Goal: Find specific page/section: Find specific page/section

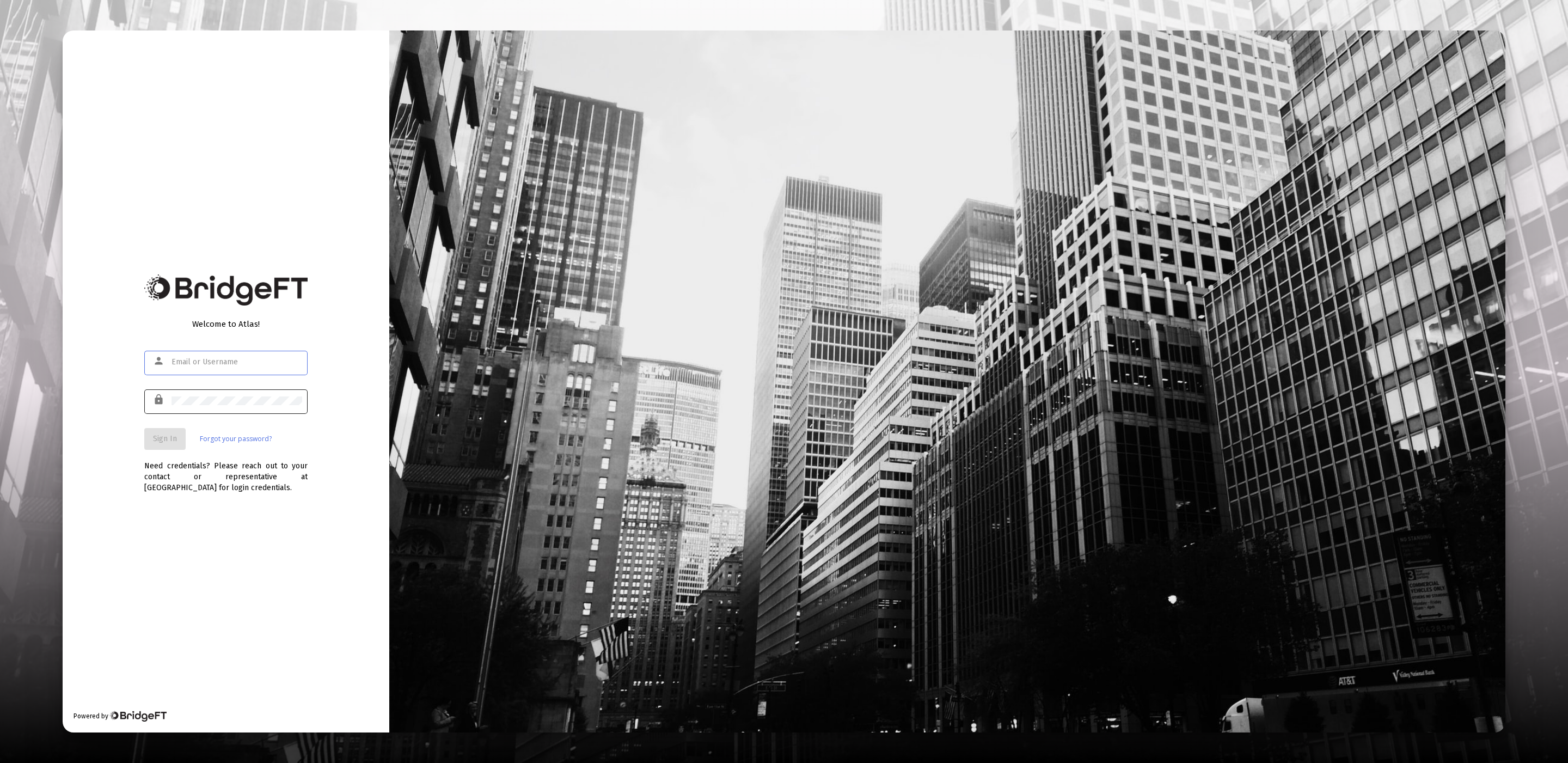
type input "[EMAIL_ADDRESS][DOMAIN_NAME]"
click at [248, 395] on div at bounding box center [237, 401] width 131 height 27
click at [167, 441] on span "Sign In" at bounding box center [165, 439] width 24 height 9
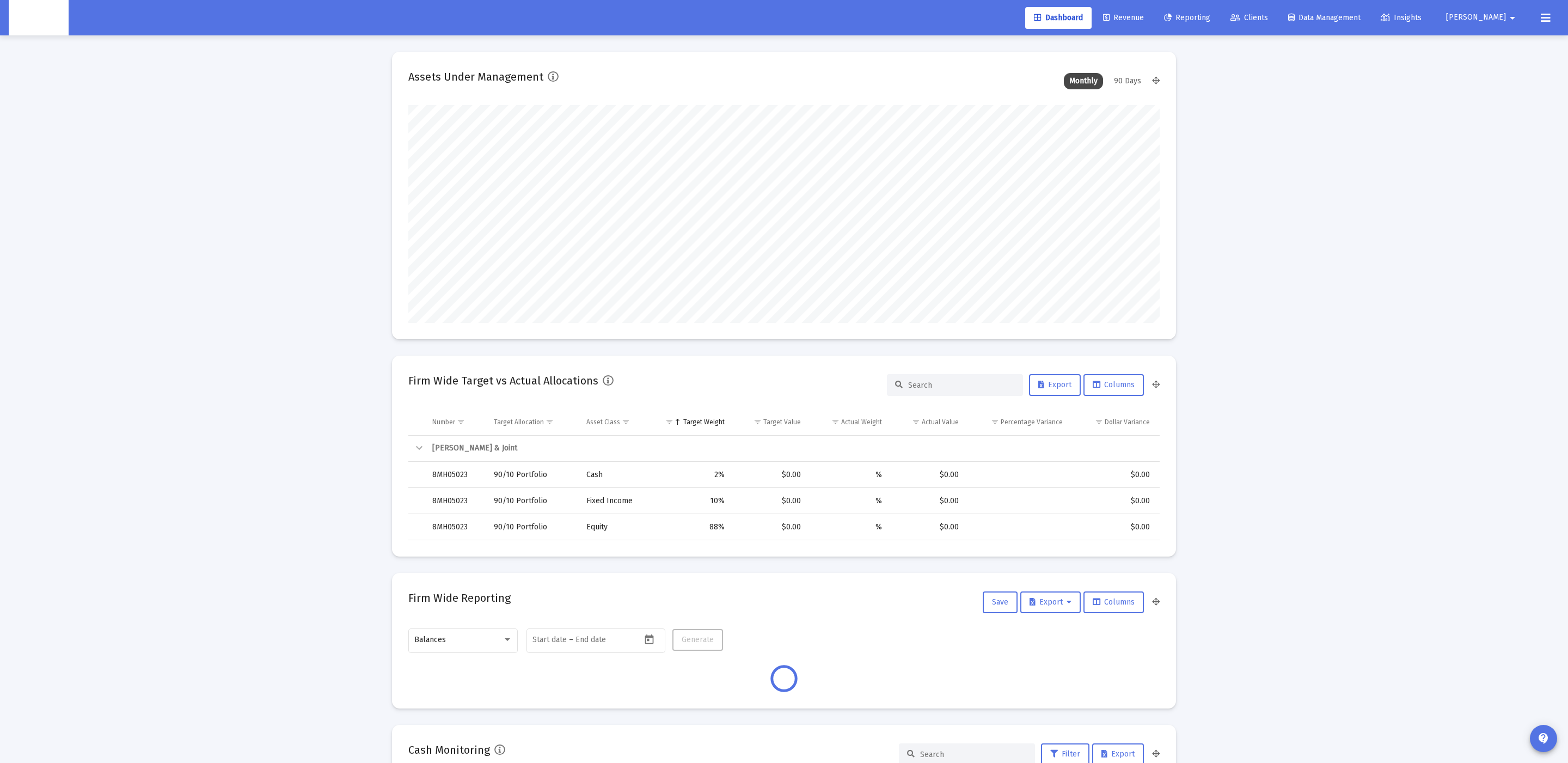
scroll to position [217, 405]
click at [1268, 20] on span "Clients" at bounding box center [1249, 17] width 38 height 9
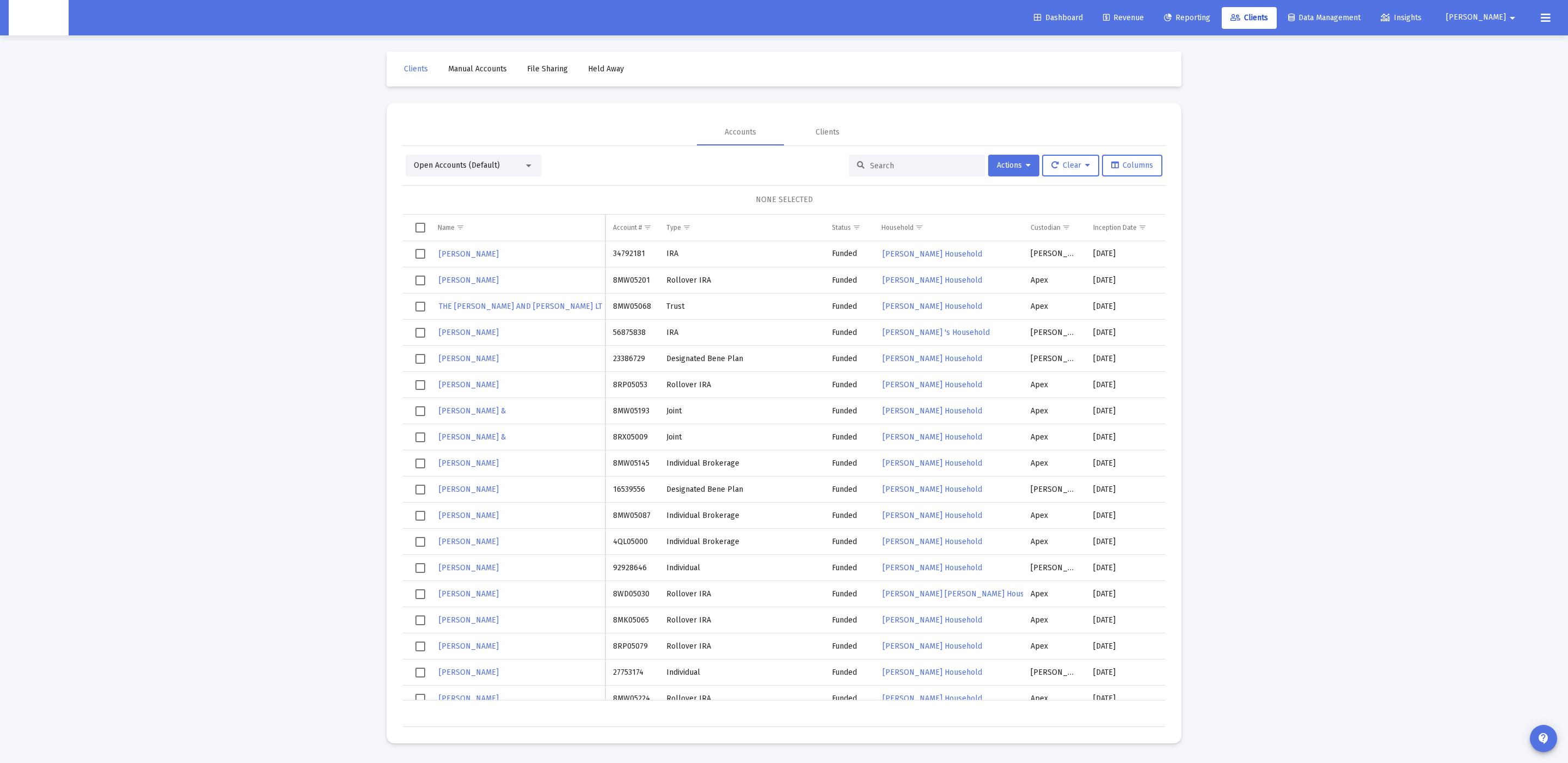
click at [877, 161] on input at bounding box center [923, 165] width 106 height 9
paste input "0803-1338"
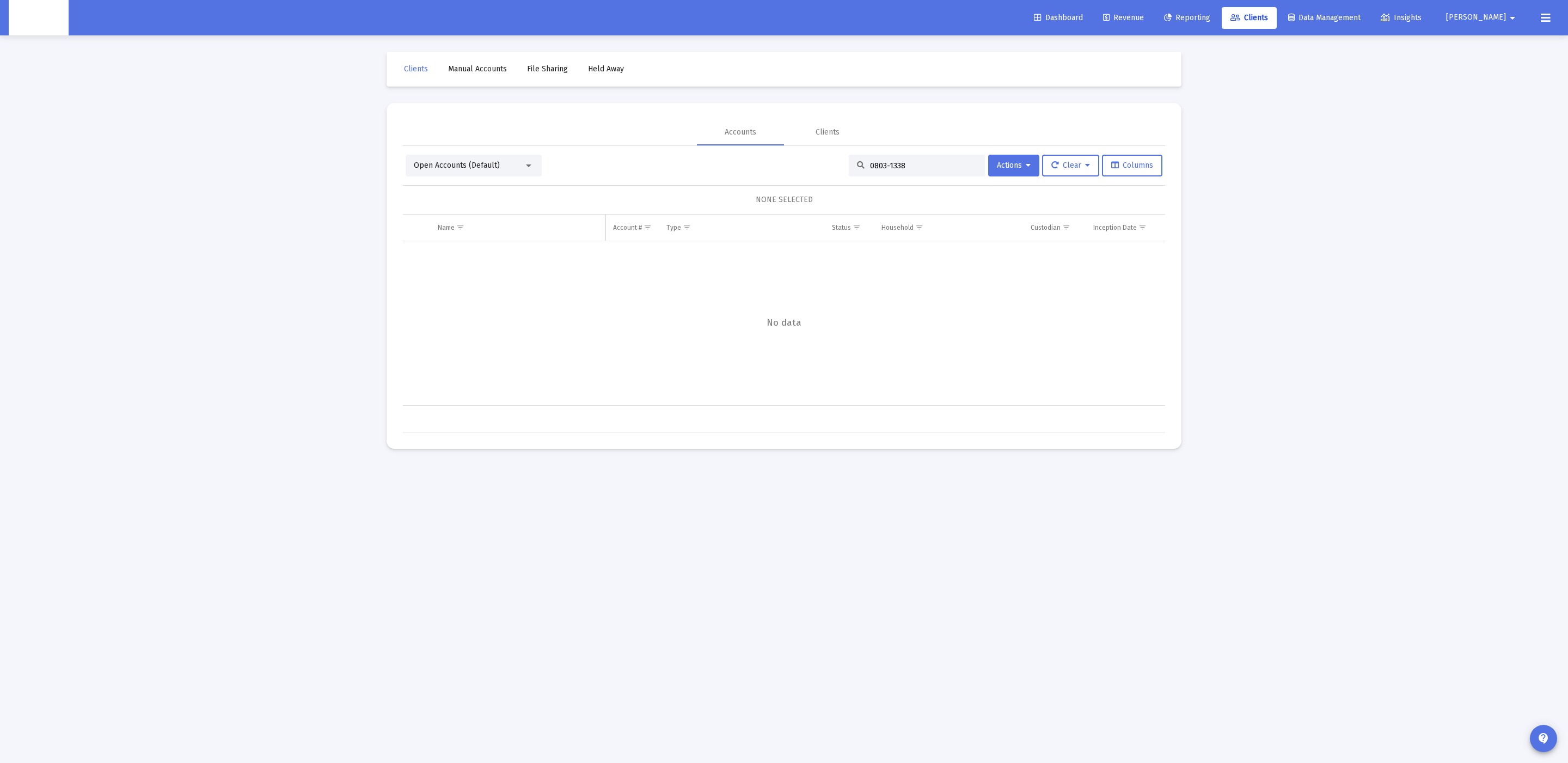
drag, startPoint x: 883, startPoint y: 168, endPoint x: 933, endPoint y: 194, distance: 56.4
click at [883, 168] on input "0803-1338" at bounding box center [923, 165] width 106 height 9
click at [870, 164] on input "08031338" at bounding box center [923, 165] width 106 height 9
type input "8031338"
click at [874, 163] on input "8031338" at bounding box center [923, 165] width 106 height 9
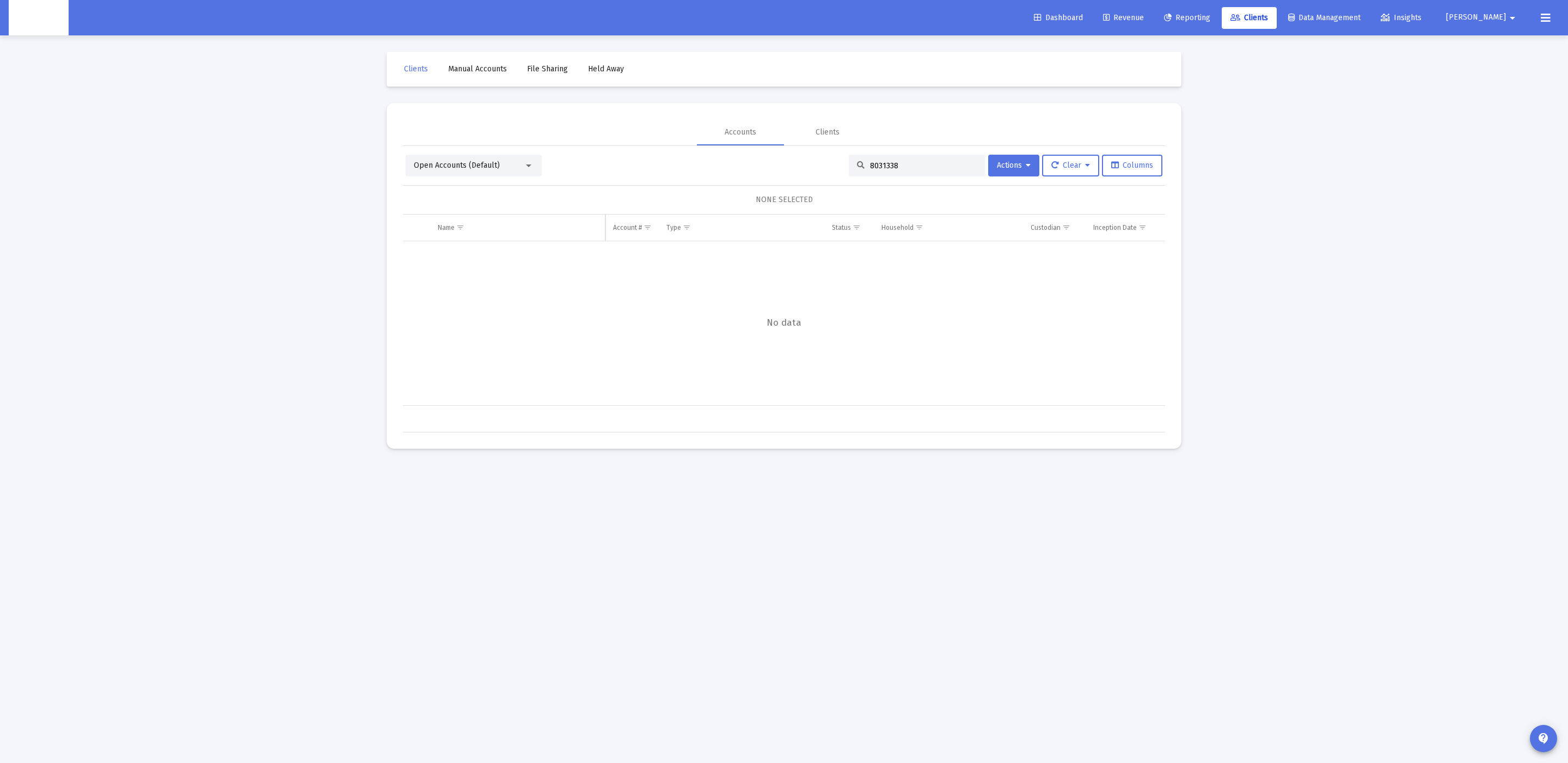
click at [875, 163] on input "8031338" at bounding box center [923, 165] width 106 height 9
click at [892, 165] on input "8031338" at bounding box center [923, 165] width 106 height 9
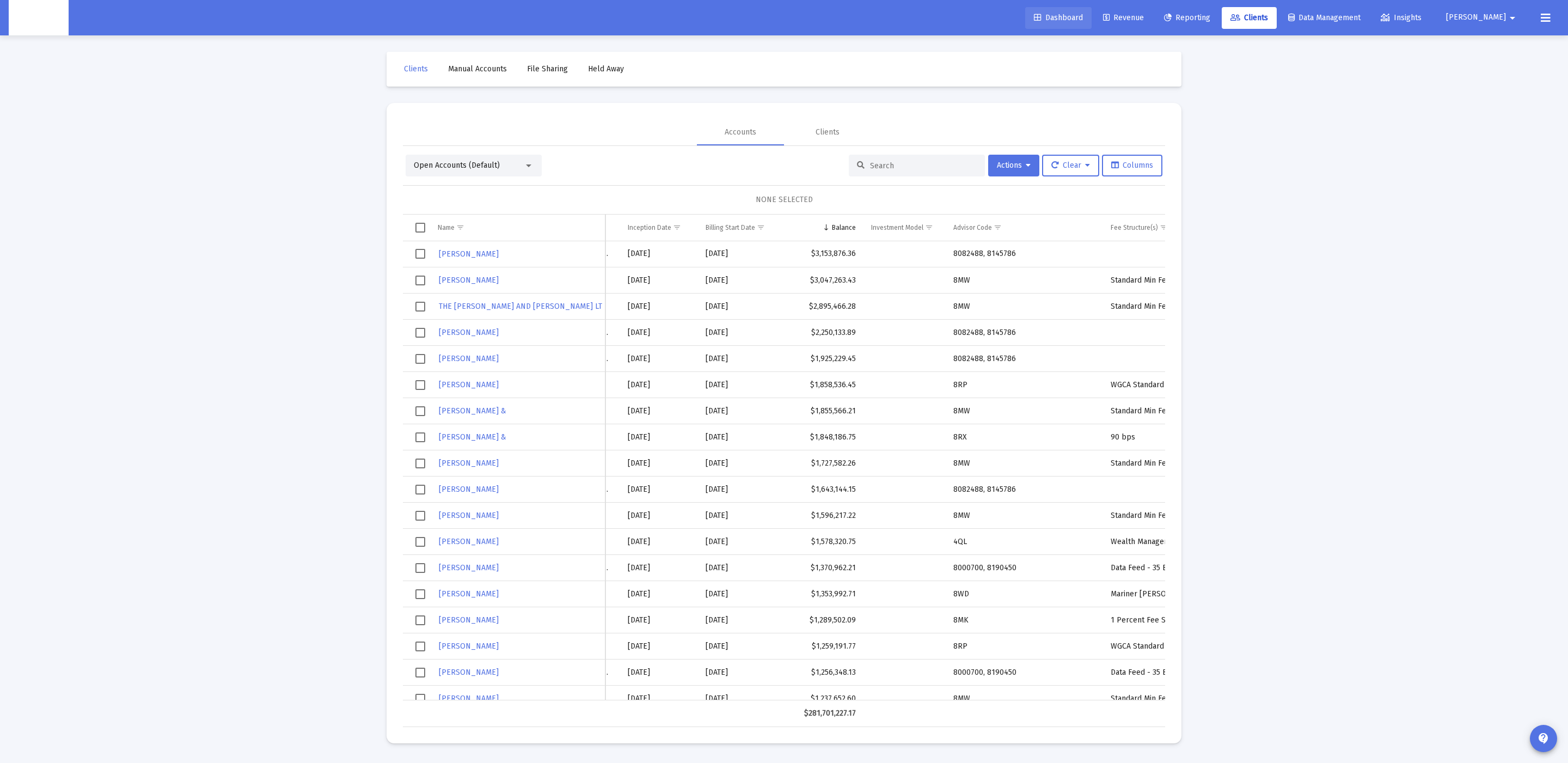
click at [1083, 13] on span "Dashboard" at bounding box center [1058, 17] width 49 height 9
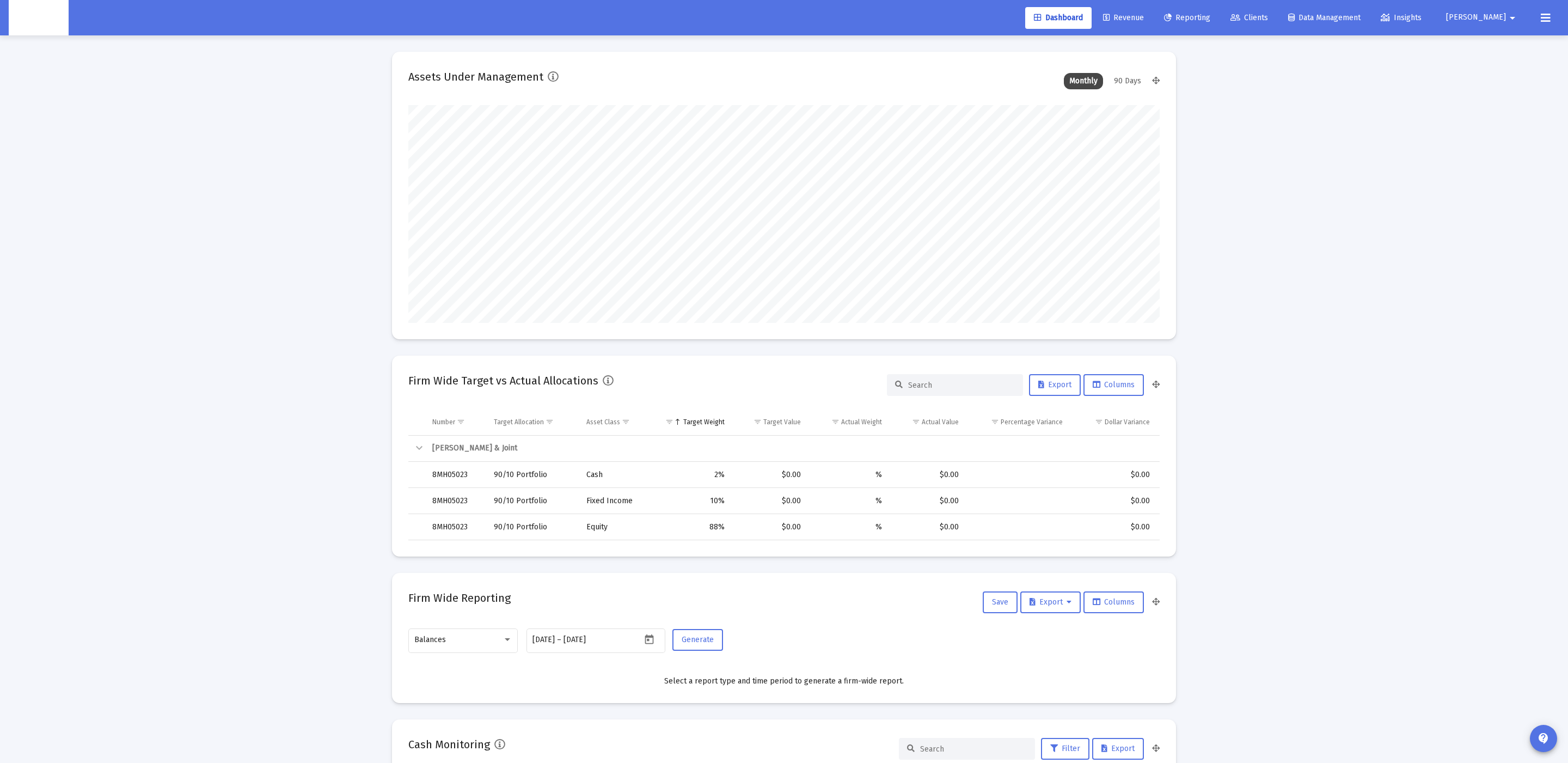
scroll to position [217, 351]
click at [1124, 84] on div "90 Days" at bounding box center [1127, 81] width 38 height 16
click at [1268, 17] on span "Clients" at bounding box center [1249, 17] width 38 height 9
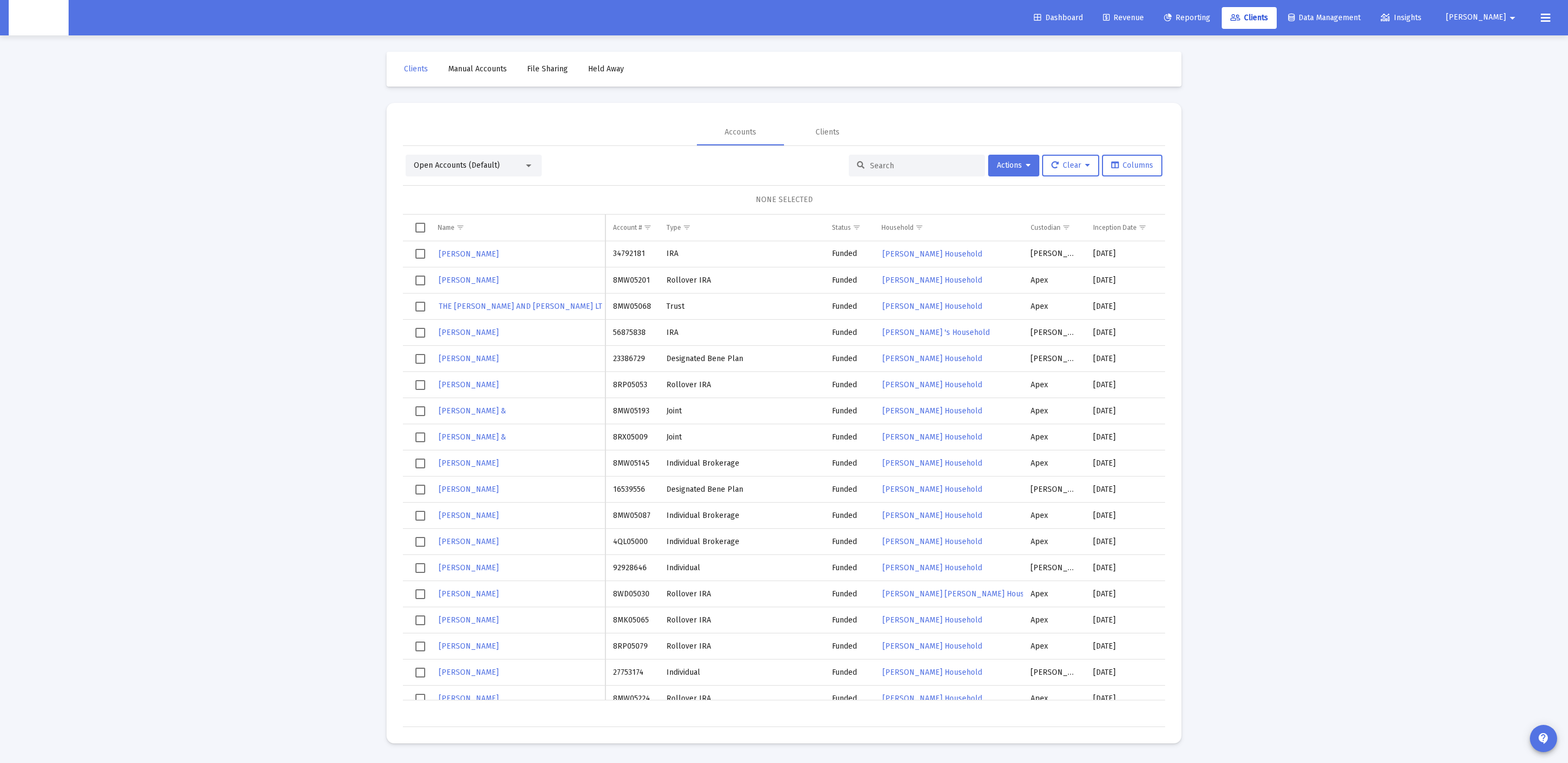
click at [912, 169] on input at bounding box center [923, 165] width 106 height 9
paste input "0008226307"
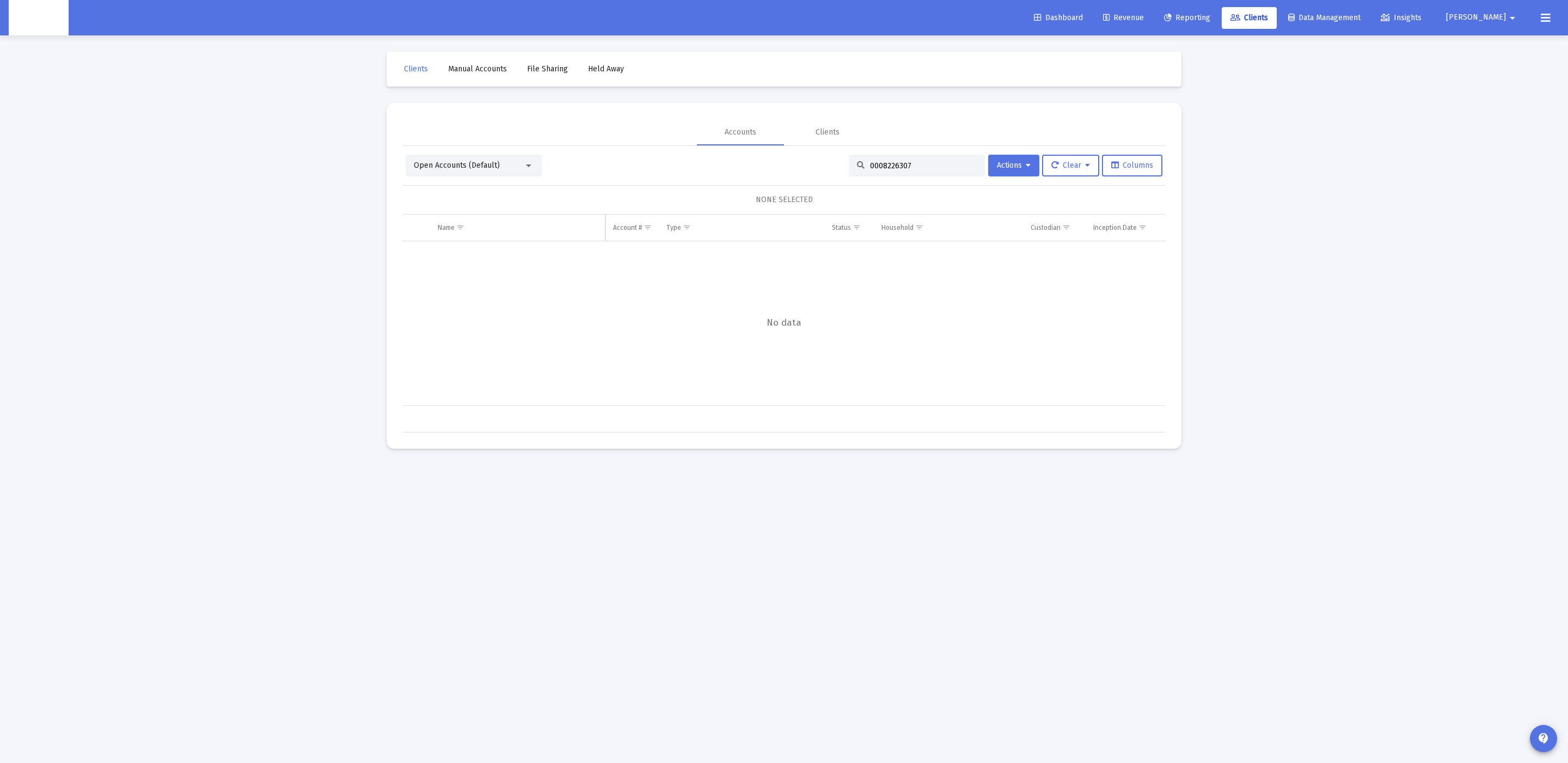
drag, startPoint x: 876, startPoint y: 168, endPoint x: 796, endPoint y: 167, distance: 80.0
click at [796, 167] on div "Open Accounts (Default) 0008226307 Actions Clear Columns" at bounding box center [784, 165] width 757 height 22
click at [878, 164] on input "8226307" at bounding box center [923, 165] width 106 height 9
type input "8226307"
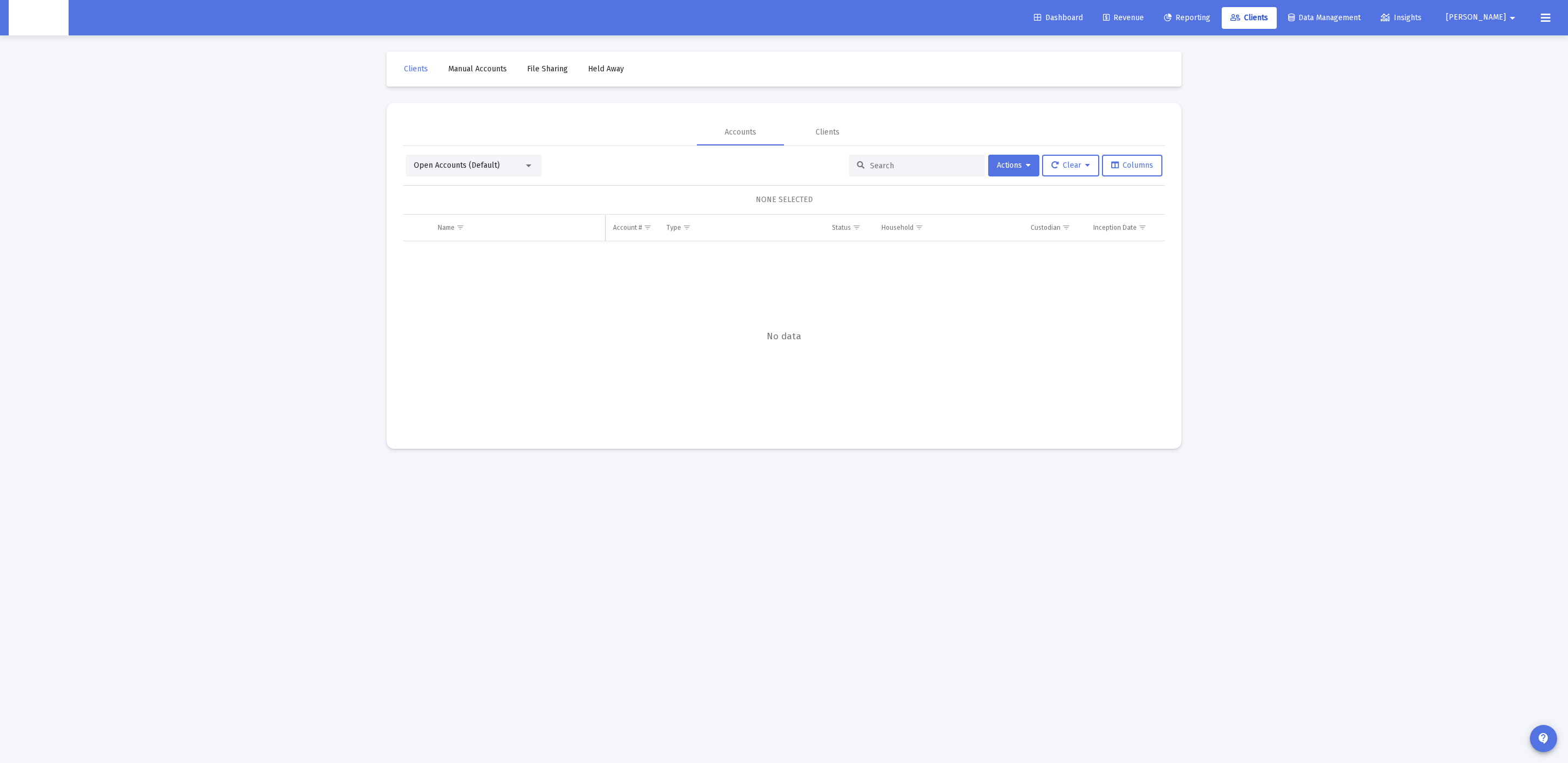
click at [936, 171] on div at bounding box center [917, 165] width 136 height 22
click at [929, 166] on input at bounding box center [923, 165] width 106 height 9
paste input "0008226307"
drag, startPoint x: 878, startPoint y: 165, endPoint x: 772, endPoint y: 173, distance: 106.3
click at [773, 173] on div "Open Accounts (Default) 0008226307 Actions Clear Columns" at bounding box center [784, 165] width 757 height 22
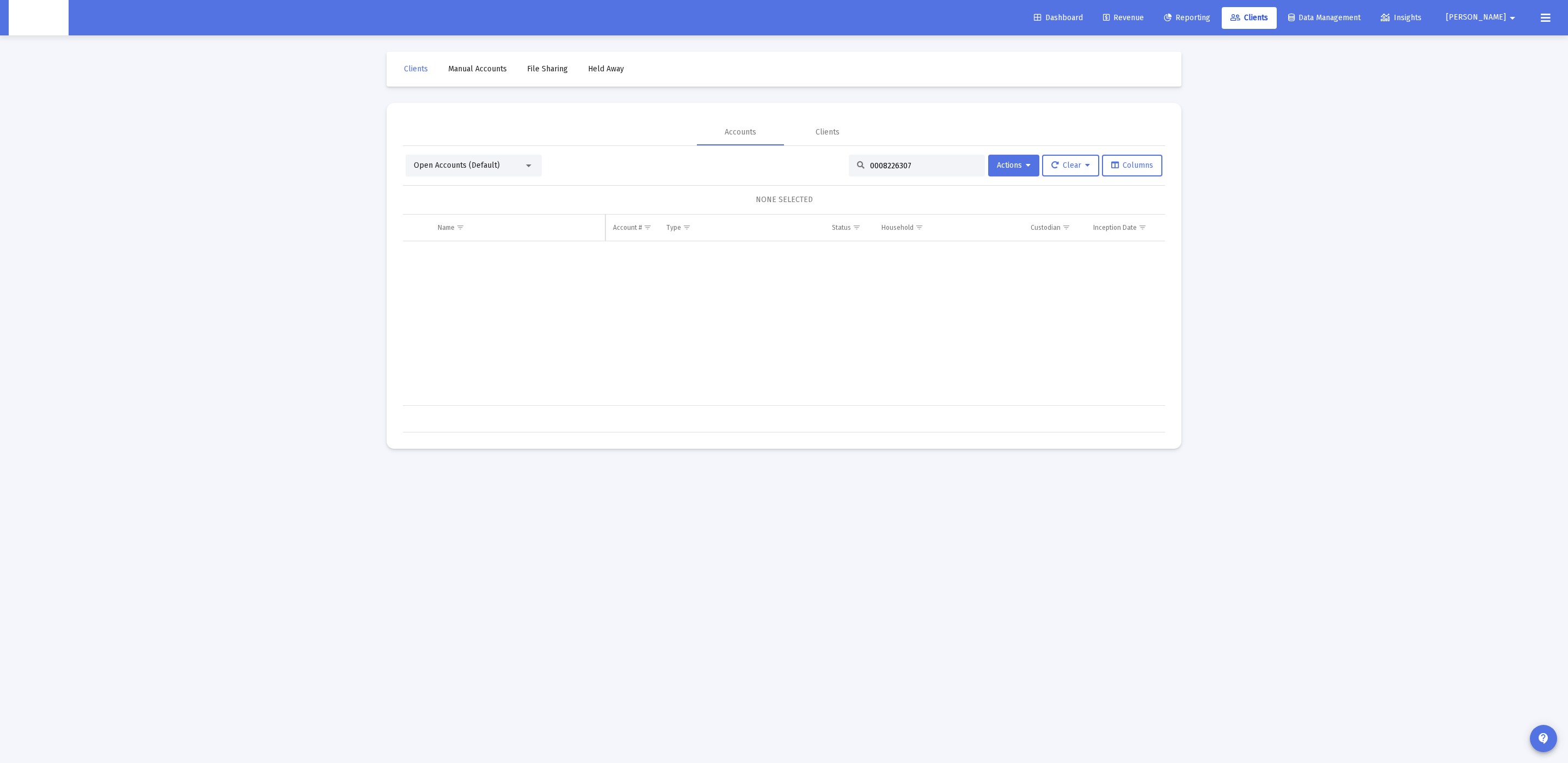
click at [871, 162] on input "0008226307" at bounding box center [923, 165] width 106 height 9
drag, startPoint x: 876, startPoint y: 167, endPoint x: 842, endPoint y: 167, distance: 34.0
click at [849, 167] on app-data-grid-search "0008226307" at bounding box center [918, 165] width 139 height 22
type input "8226307"
click at [515, 169] on div "Open Accounts (Default) 8226307 Actions Clear Columns" at bounding box center [784, 165] width 757 height 22
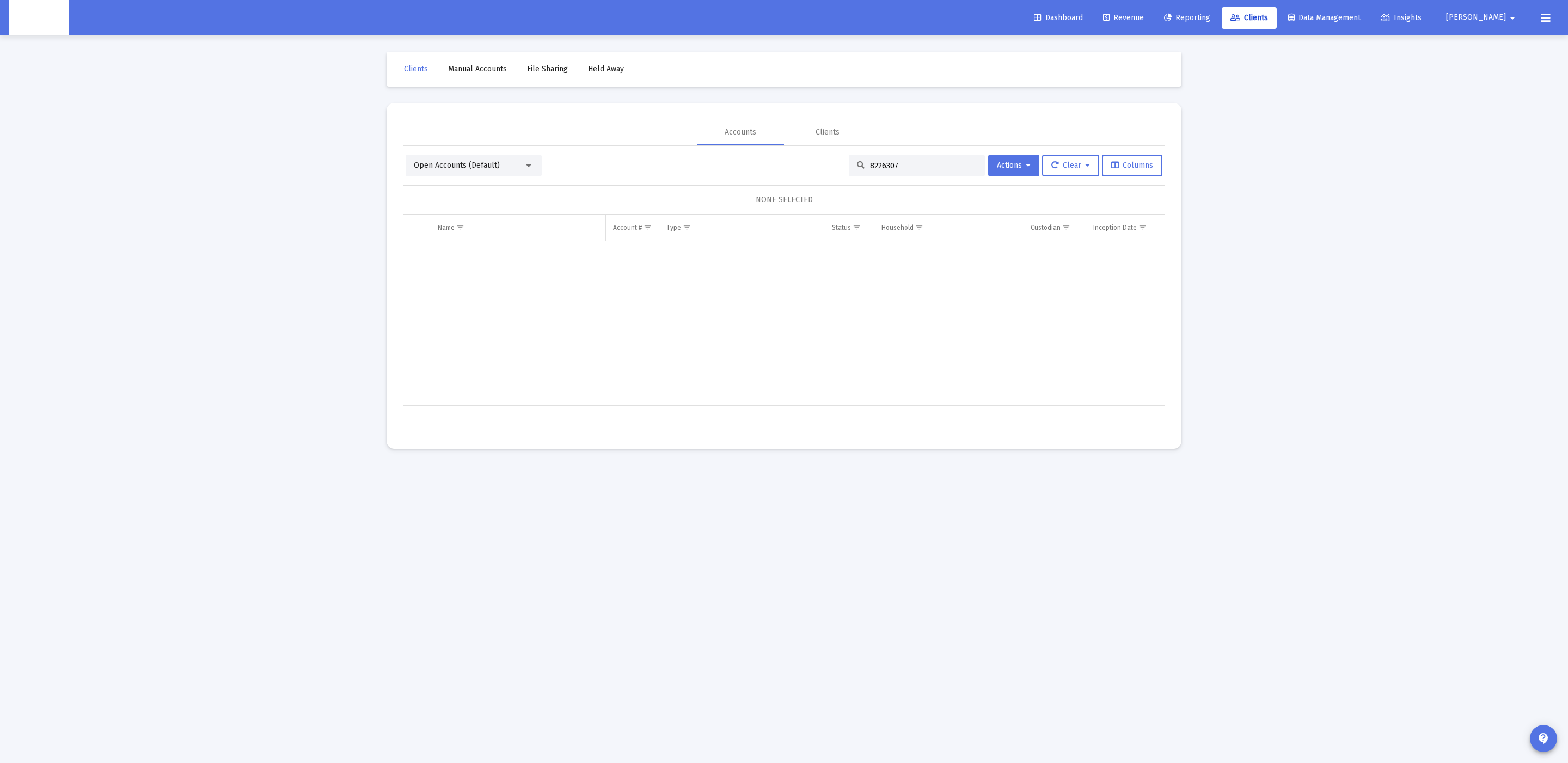
click at [530, 165] on div at bounding box center [528, 165] width 5 height 3
click at [475, 237] on span "Data Integrity" at bounding box center [469, 235] width 111 height 23
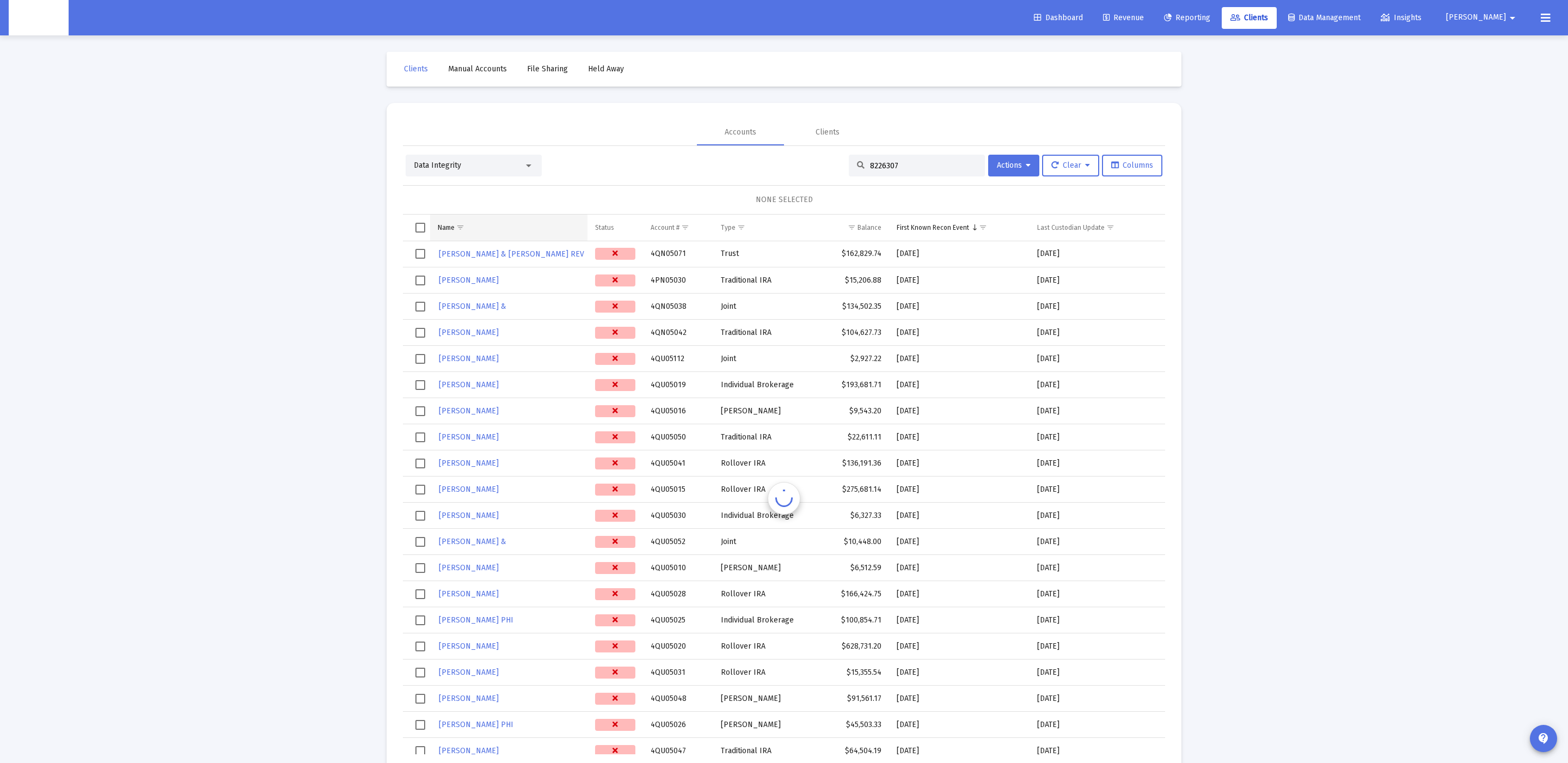
scroll to position [24, 0]
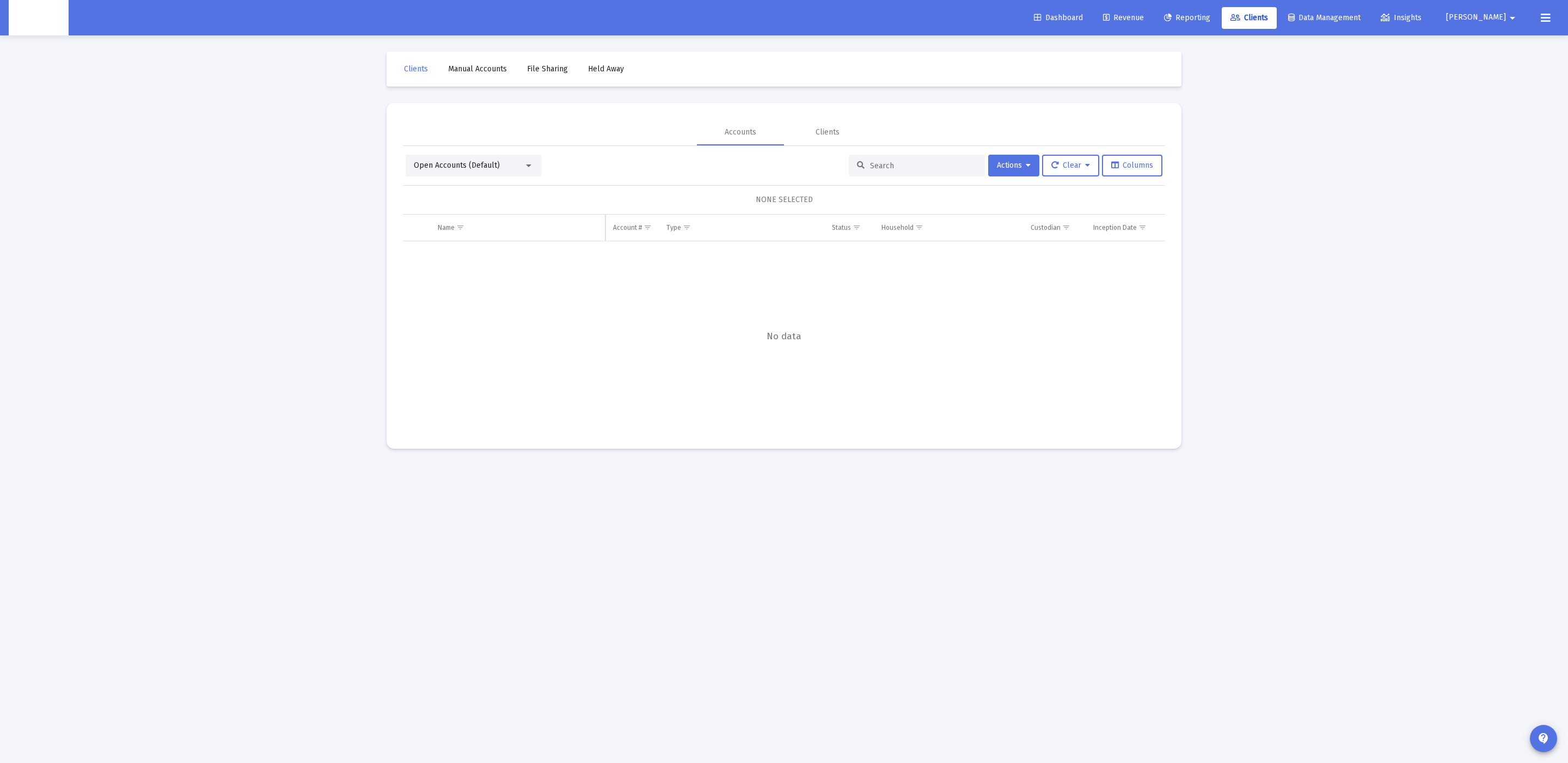
click at [912, 165] on input at bounding box center [923, 165] width 106 height 9
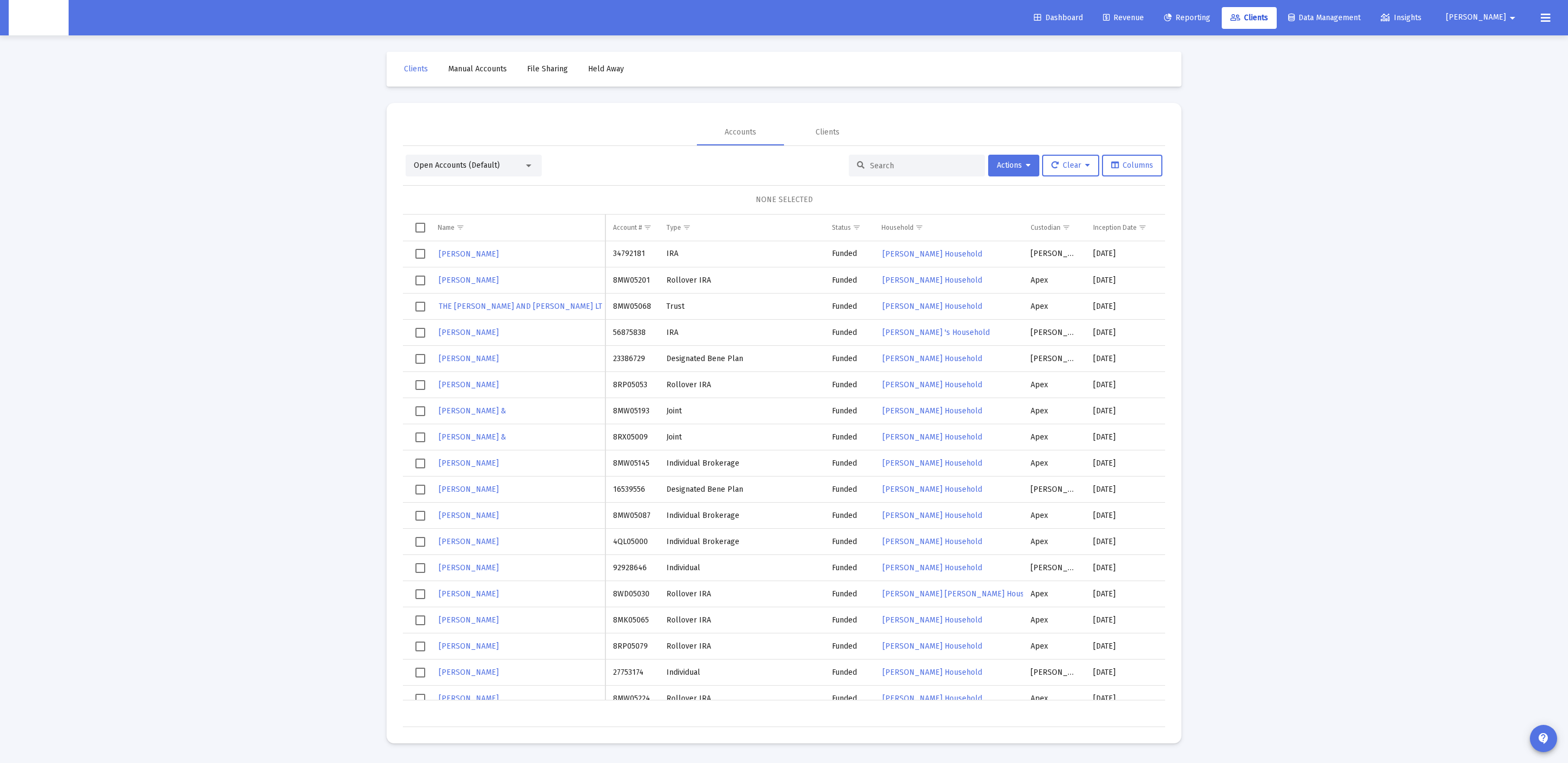
paste input "0822-6307"
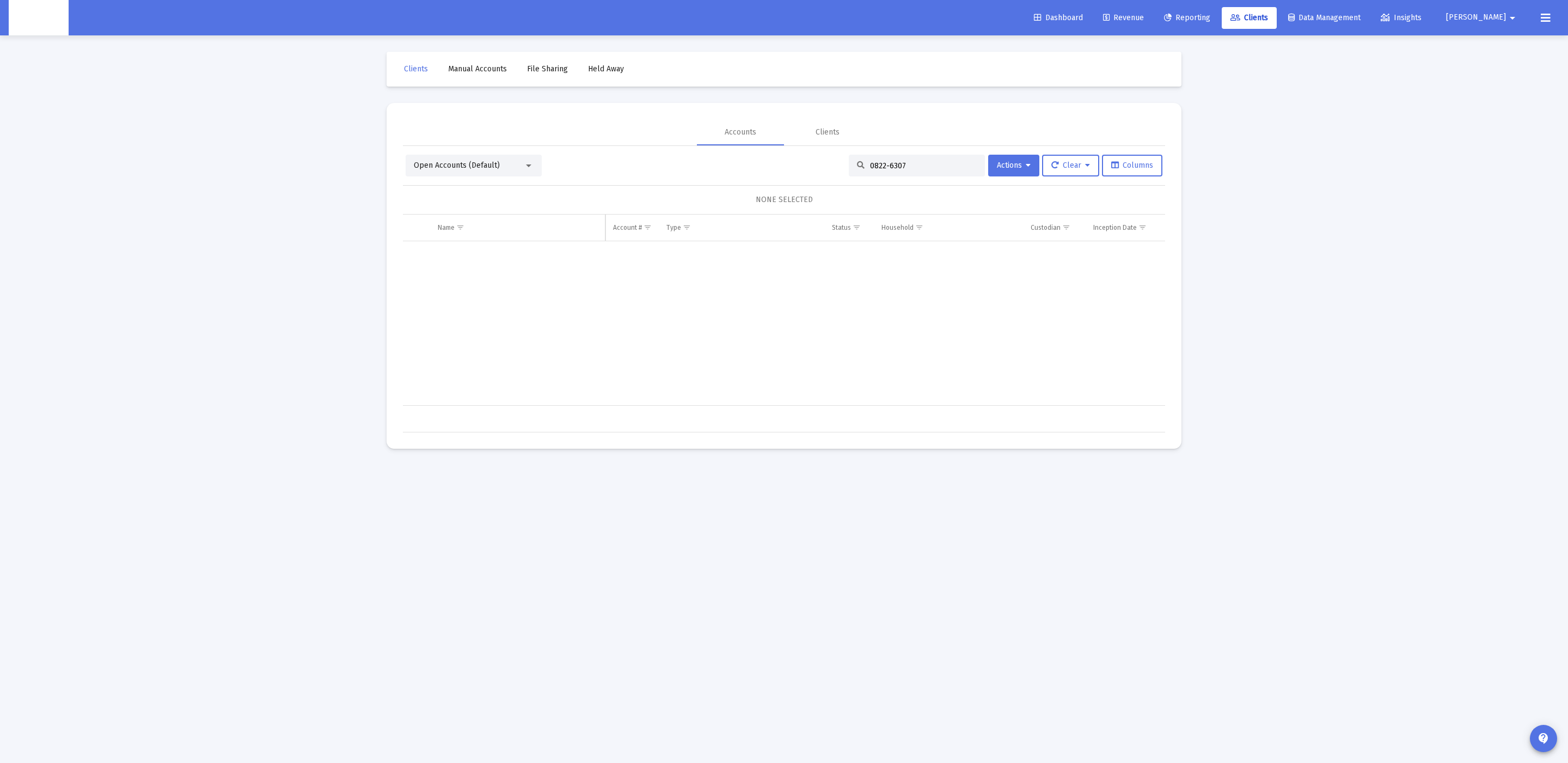
click at [884, 162] on input "0822-6307" at bounding box center [923, 165] width 106 height 9
type input "6307"
click at [903, 174] on div at bounding box center [917, 165] width 136 height 22
click at [897, 160] on div at bounding box center [917, 165] width 136 height 22
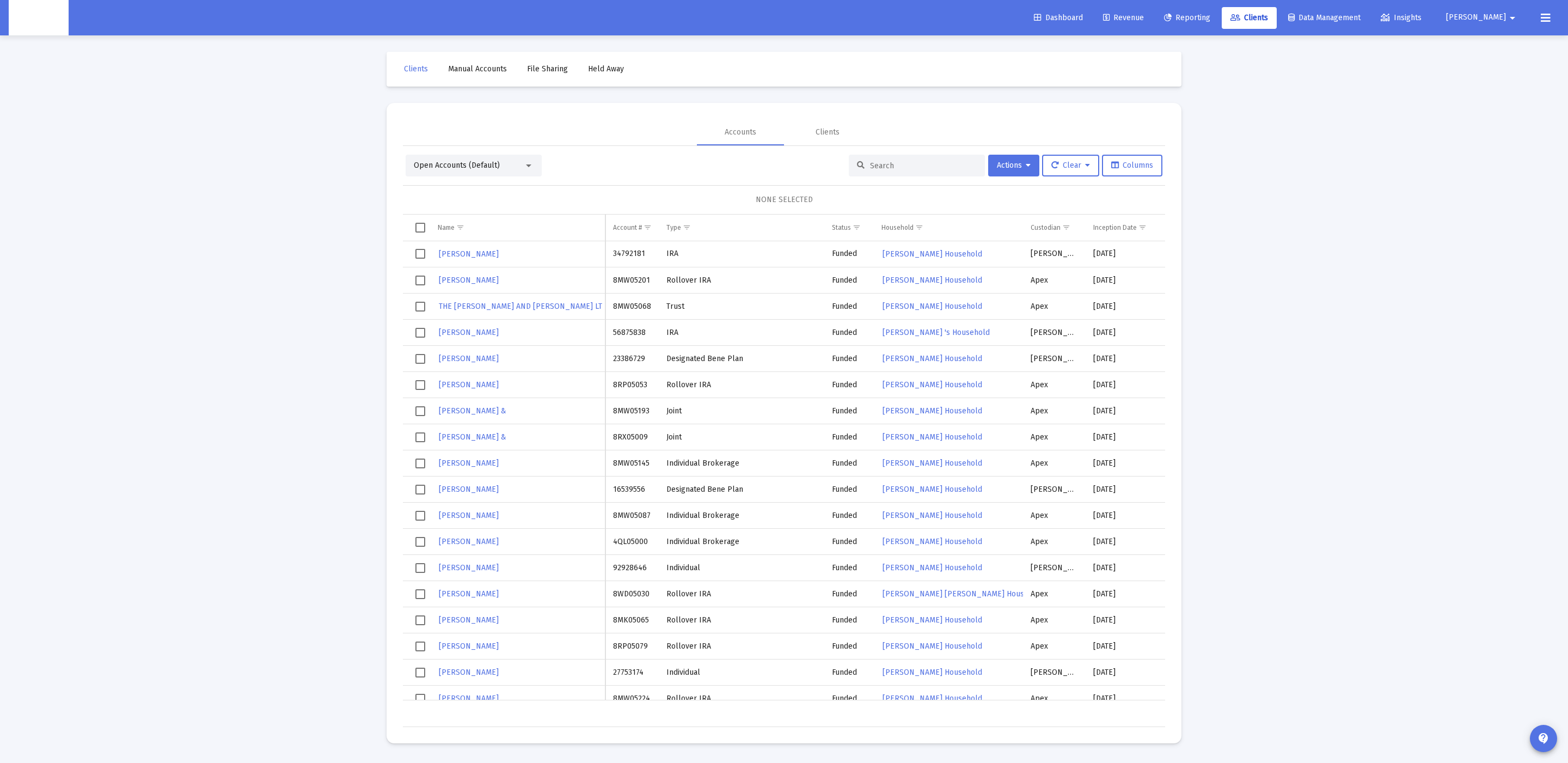
click at [895, 167] on input at bounding box center [923, 165] width 106 height 9
paste input "0822-6307"
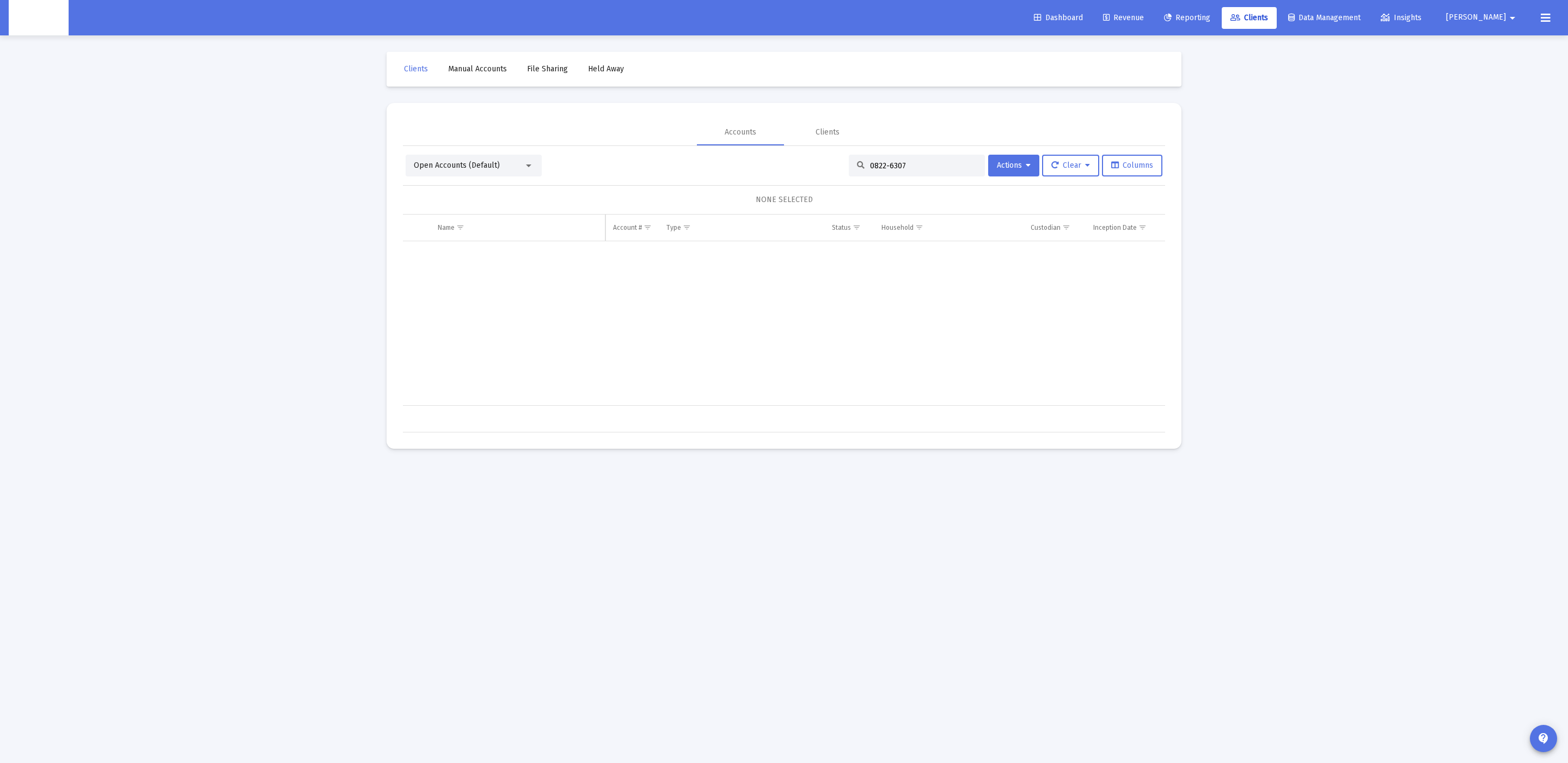
drag, startPoint x: 883, startPoint y: 165, endPoint x: 808, endPoint y: 162, distance: 75.1
click at [808, 162] on div "Open Accounts (Default) 0822-6307 Actions Clear Columns" at bounding box center [784, 165] width 757 height 22
type input "6307"
click at [1051, 166] on icon at bounding box center [1055, 165] width 8 height 8
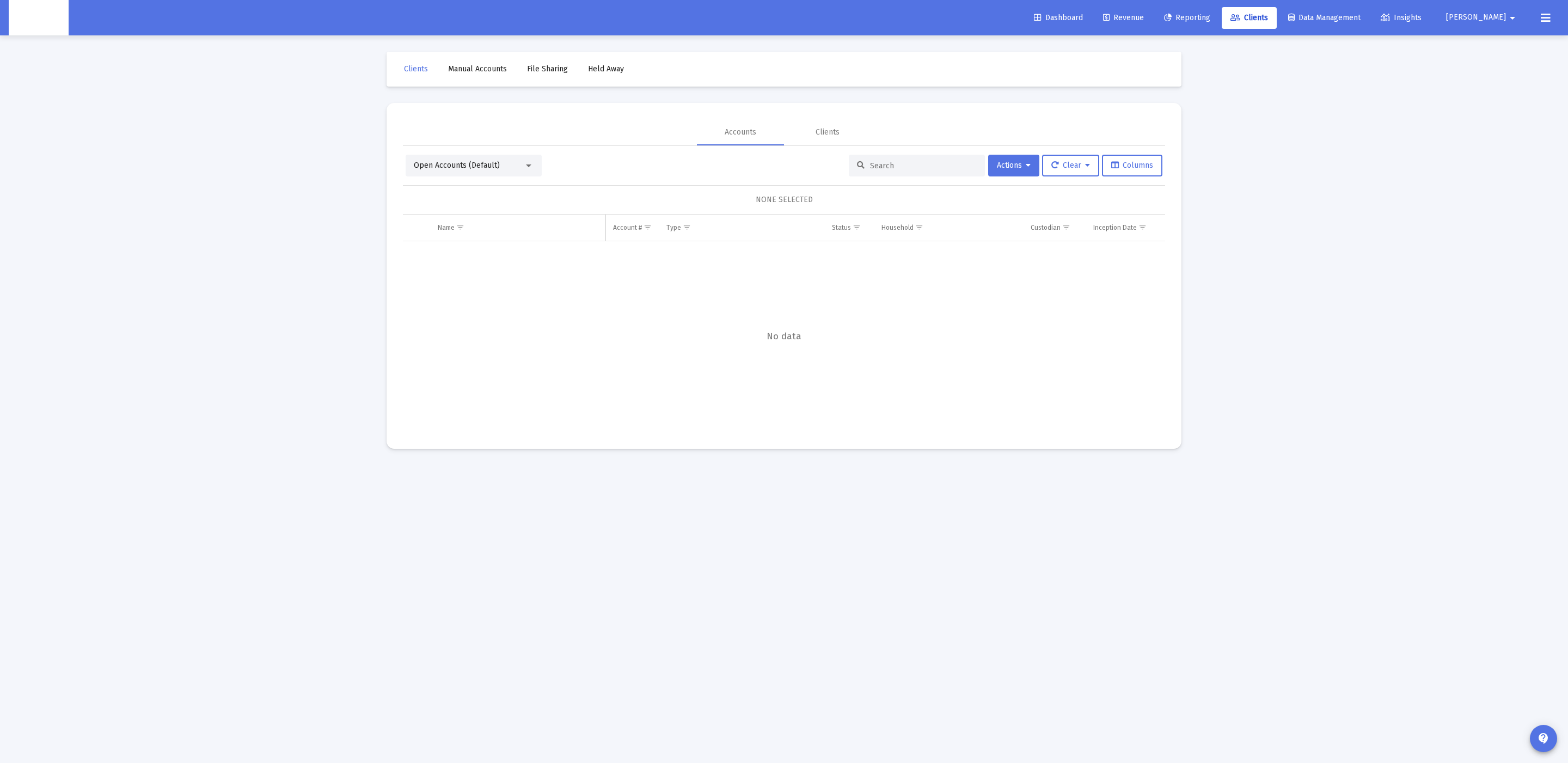
click at [896, 164] on input at bounding box center [923, 165] width 106 height 9
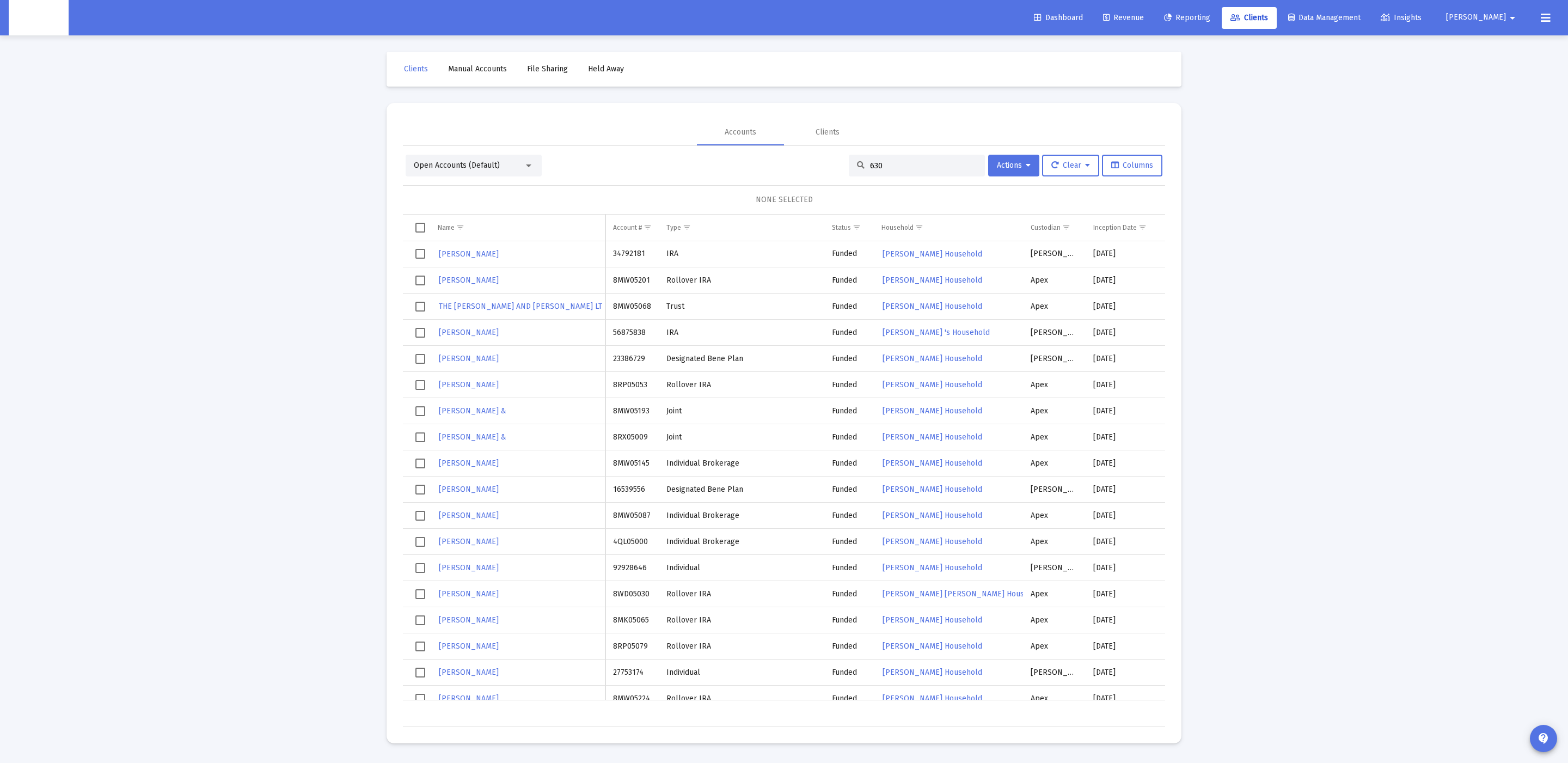
type input "6307"
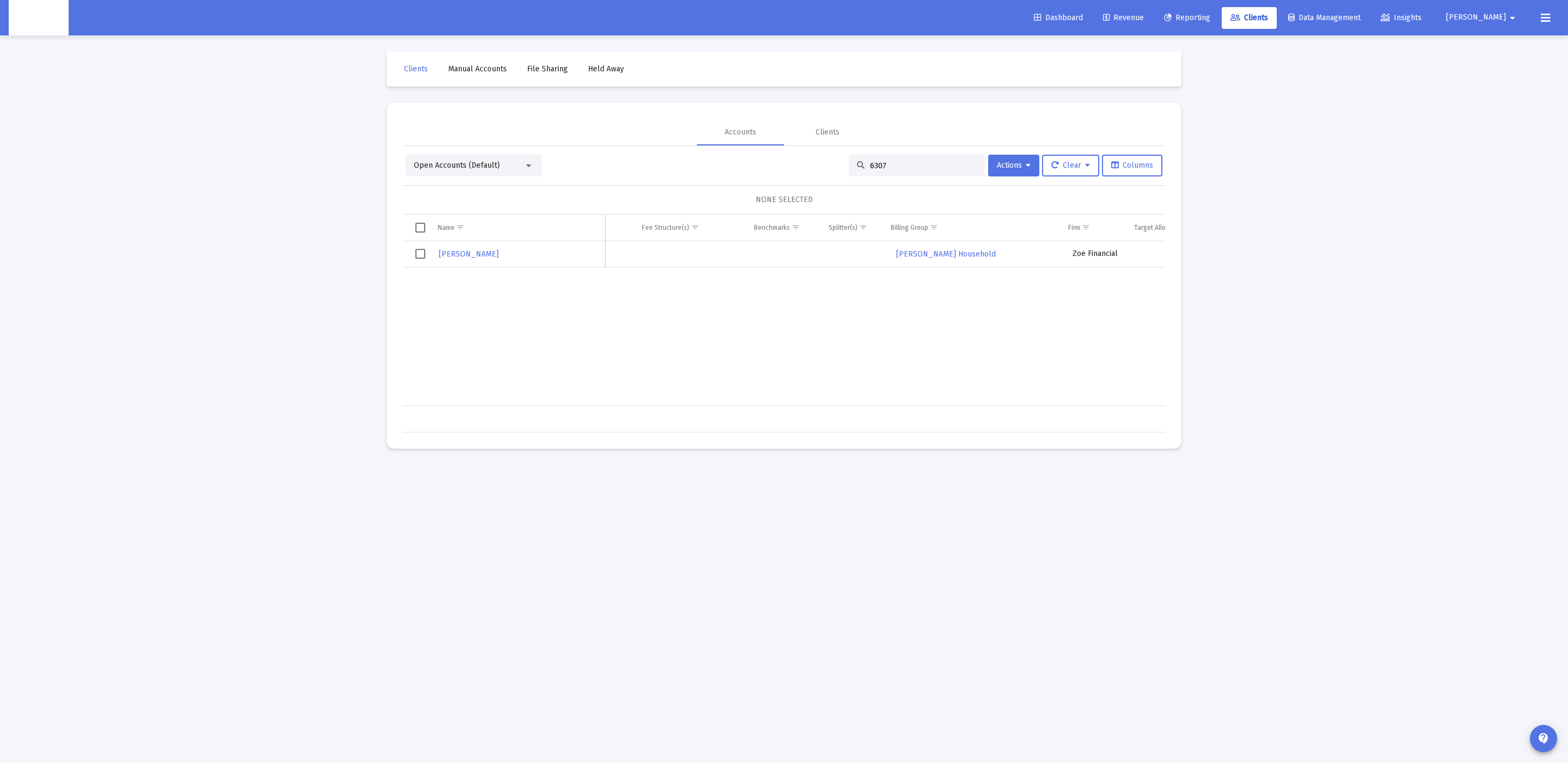
scroll to position [0, 949]
